Goal: Find specific page/section: Find specific page/section

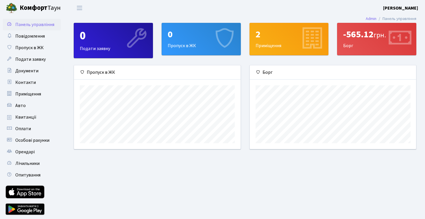
scroll to position [84, 166]
click at [34, 140] on span "Особові рахунки" at bounding box center [32, 140] width 34 height 6
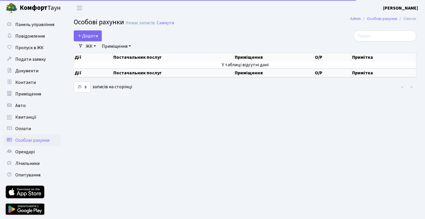
select select "25"
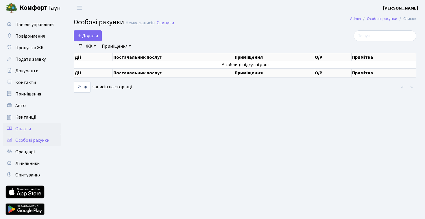
click at [38, 127] on link "Оплати" at bounding box center [32, 129] width 58 height 12
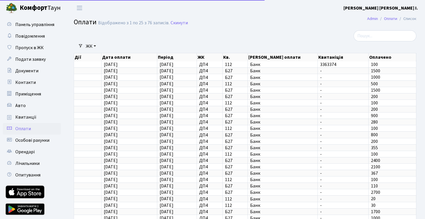
select select "25"
click at [34, 117] on span "Квитанції" at bounding box center [25, 117] width 21 height 6
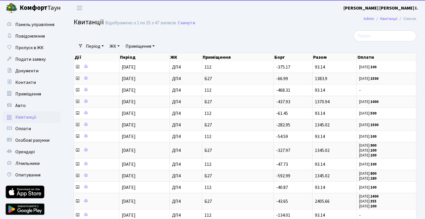
select select "25"
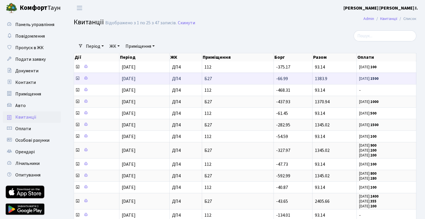
click at [77, 81] on icon at bounding box center [77, 78] width 5 height 5
